Goal: Task Accomplishment & Management: Use online tool/utility

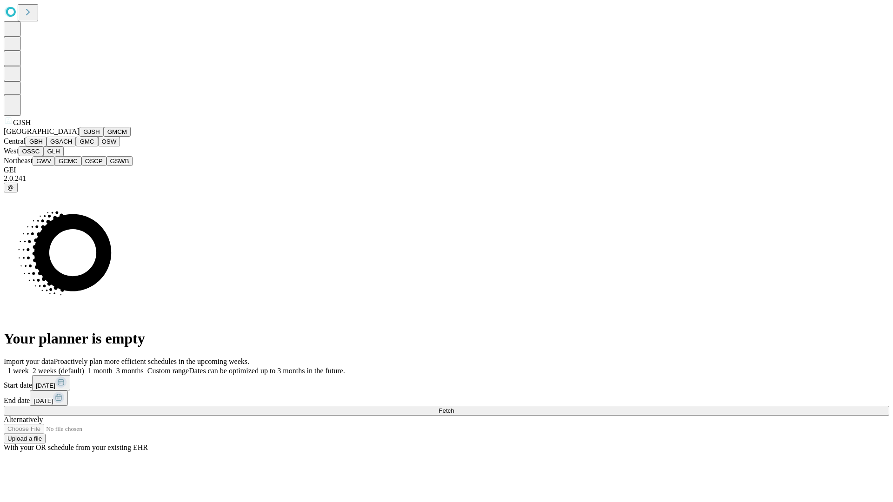
click at [79, 137] on button "GJSH" at bounding box center [91, 132] width 24 height 10
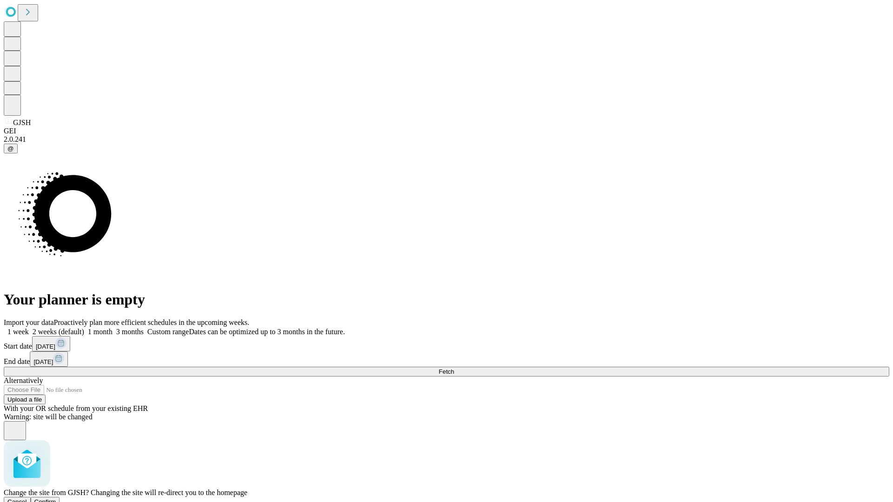
click at [56, 498] on span "Confirm" at bounding box center [45, 501] width 22 height 7
click at [84, 328] on label "2 weeks (default)" at bounding box center [56, 332] width 55 height 8
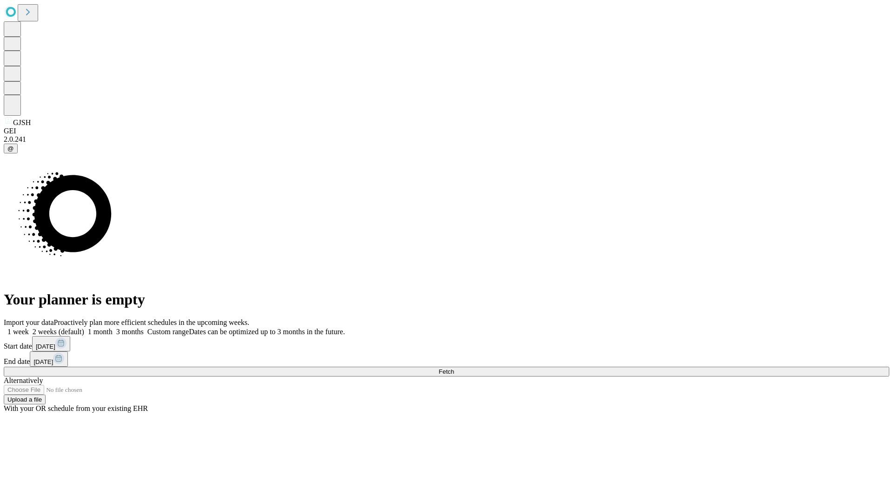
click at [454, 368] on span "Fetch" at bounding box center [445, 371] width 15 height 7
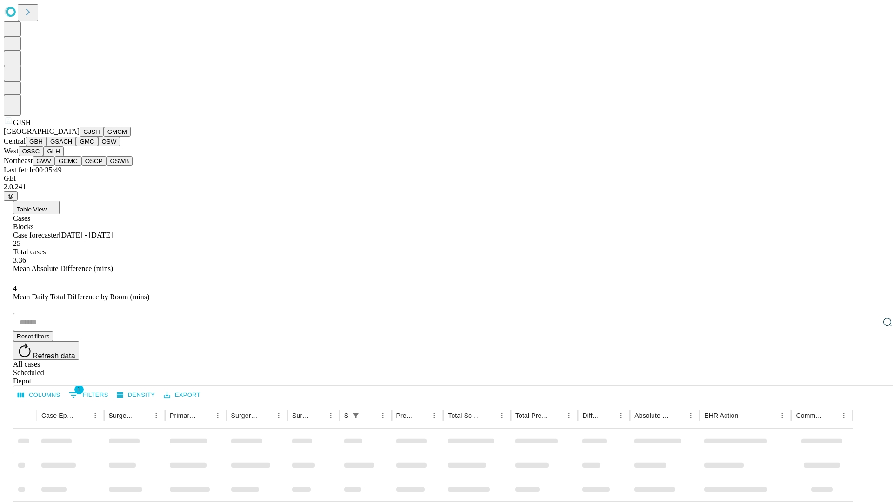
click at [104, 137] on button "GMCM" at bounding box center [117, 132] width 27 height 10
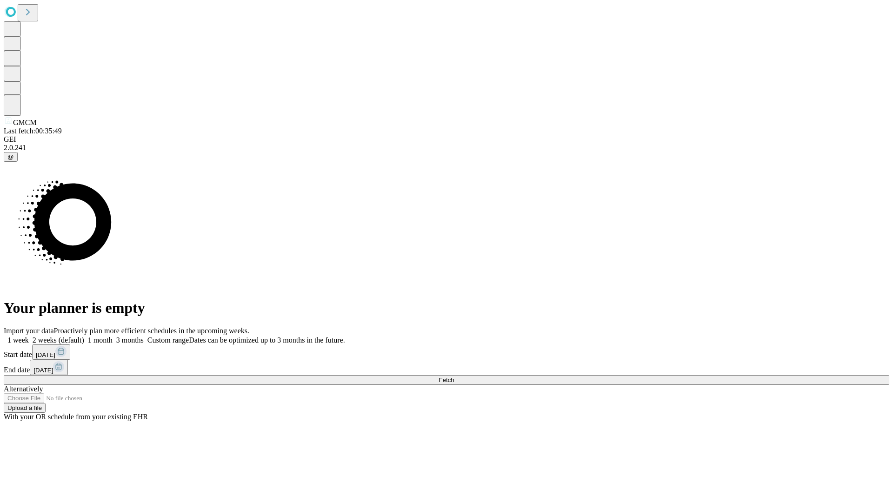
click at [84, 336] on label "2 weeks (default)" at bounding box center [56, 340] width 55 height 8
click at [454, 377] on span "Fetch" at bounding box center [445, 380] width 15 height 7
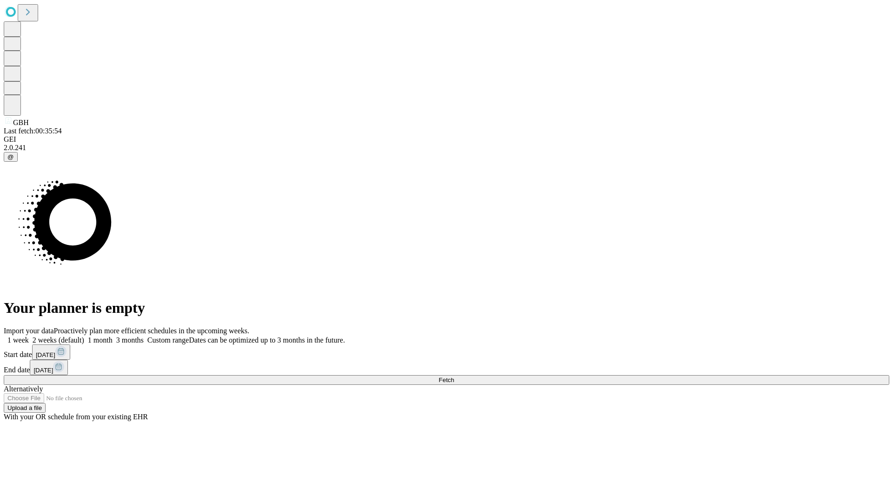
click at [84, 336] on label "2 weeks (default)" at bounding box center [56, 340] width 55 height 8
click at [454, 377] on span "Fetch" at bounding box center [445, 380] width 15 height 7
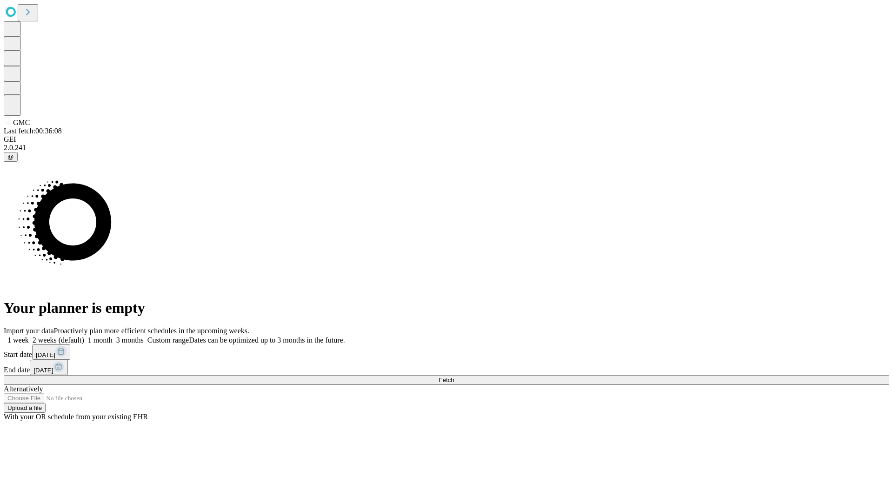
click at [454, 377] on span "Fetch" at bounding box center [445, 380] width 15 height 7
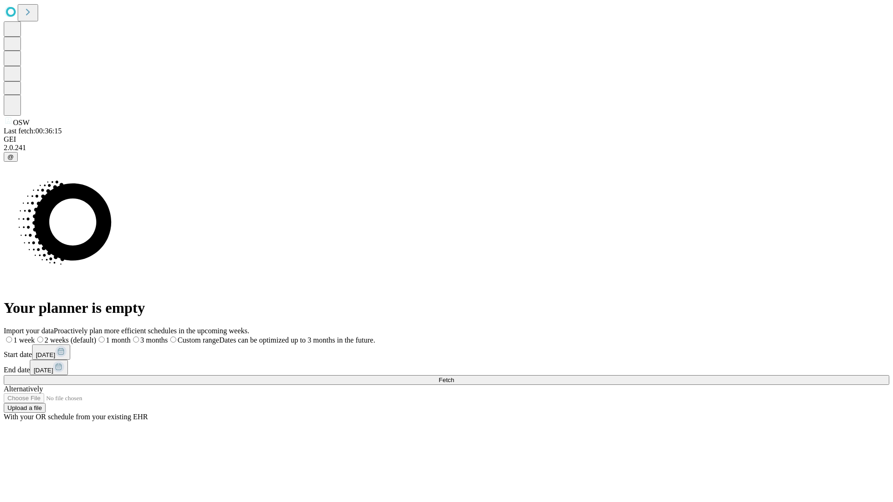
click at [96, 336] on label "2 weeks (default)" at bounding box center [65, 340] width 61 height 8
click at [454, 377] on span "Fetch" at bounding box center [445, 380] width 15 height 7
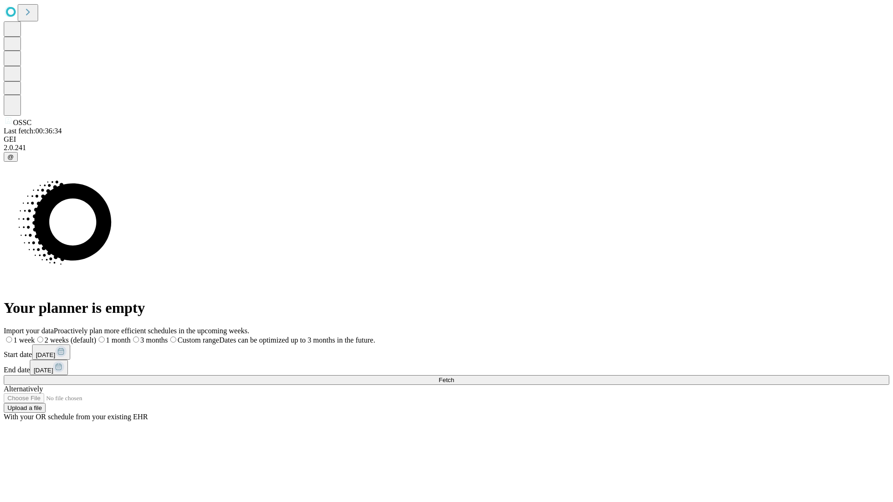
click at [96, 336] on label "2 weeks (default)" at bounding box center [65, 340] width 61 height 8
click at [454, 377] on span "Fetch" at bounding box center [445, 380] width 15 height 7
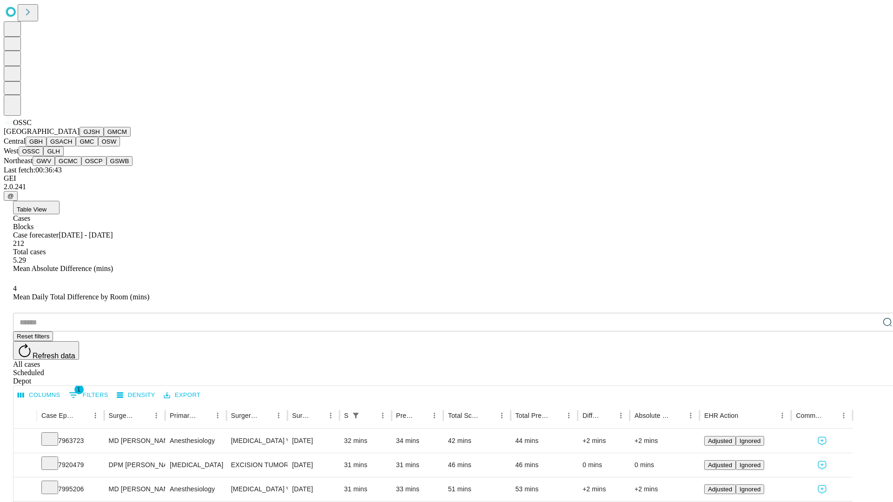
click at [63, 156] on button "GLH" at bounding box center [53, 151] width 20 height 10
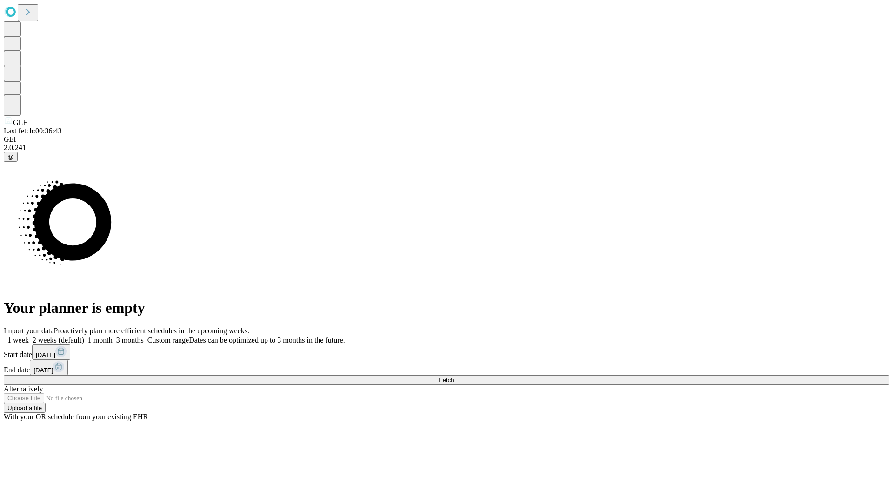
click at [84, 336] on label "2 weeks (default)" at bounding box center [56, 340] width 55 height 8
click at [454, 377] on span "Fetch" at bounding box center [445, 380] width 15 height 7
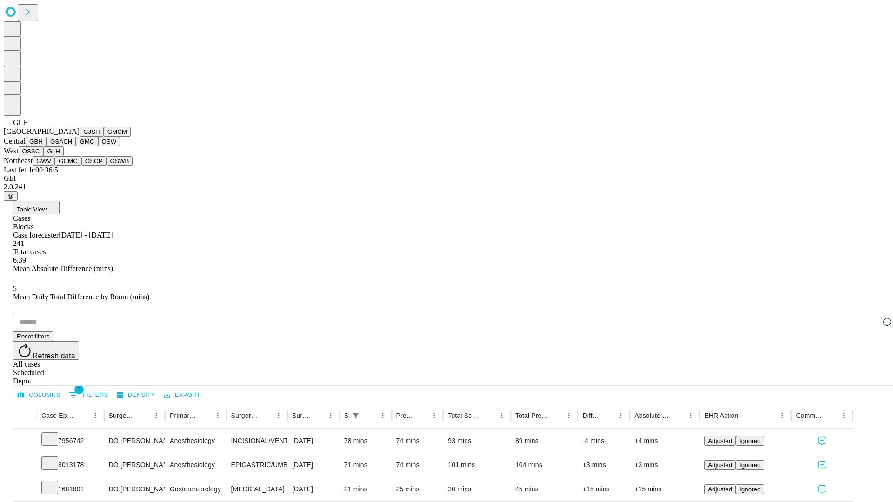
click at [55, 166] on button "GWV" at bounding box center [44, 161] width 22 height 10
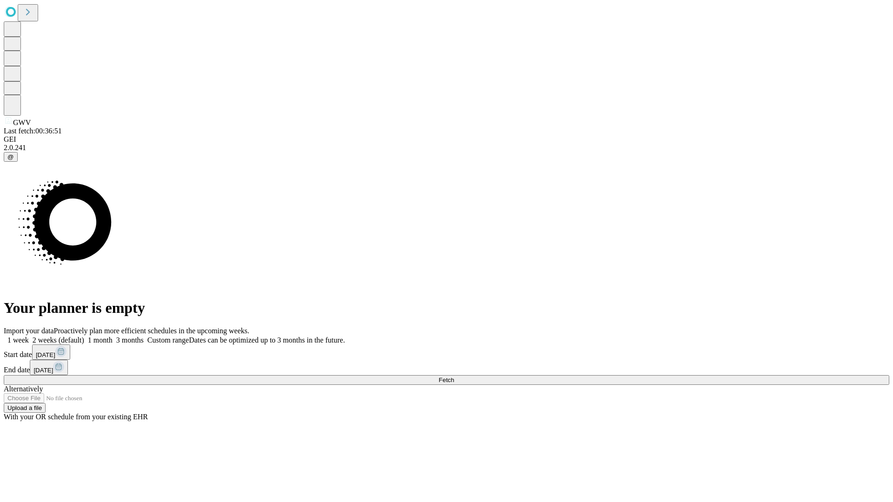
click at [454, 377] on span "Fetch" at bounding box center [445, 380] width 15 height 7
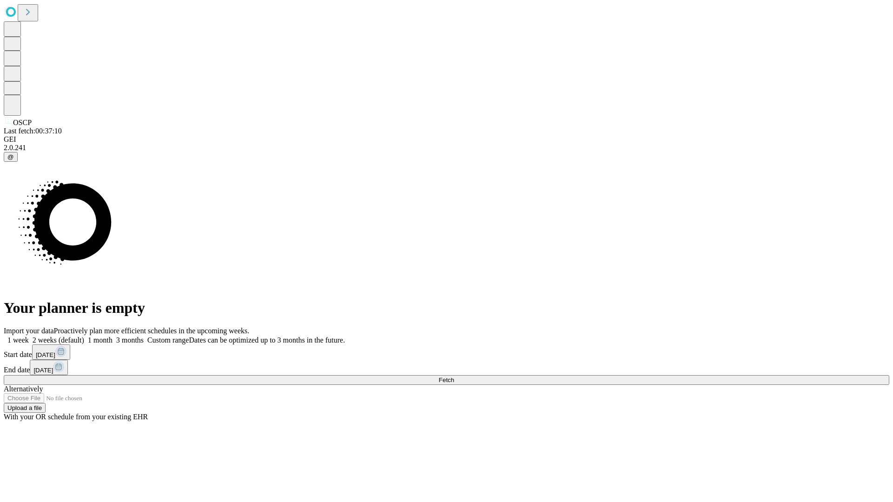
click at [454, 377] on span "Fetch" at bounding box center [445, 380] width 15 height 7
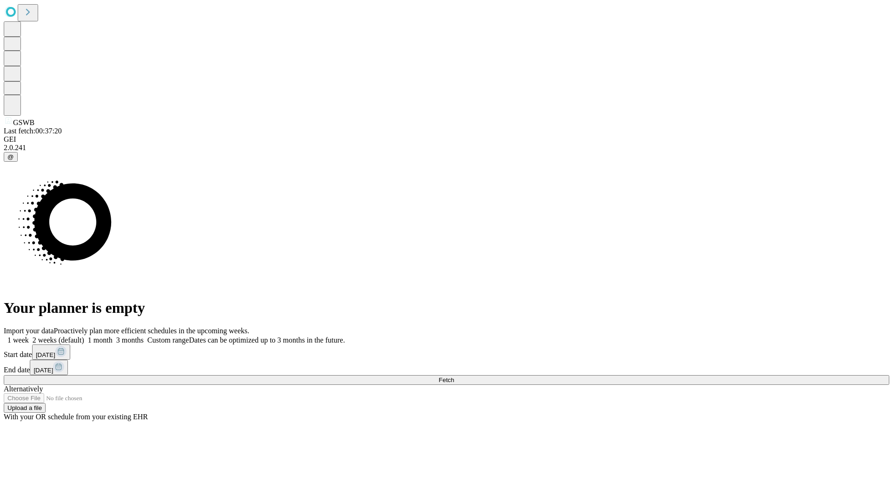
click at [454, 377] on span "Fetch" at bounding box center [445, 380] width 15 height 7
